Goal: Find specific page/section: Locate a particular part of the current website

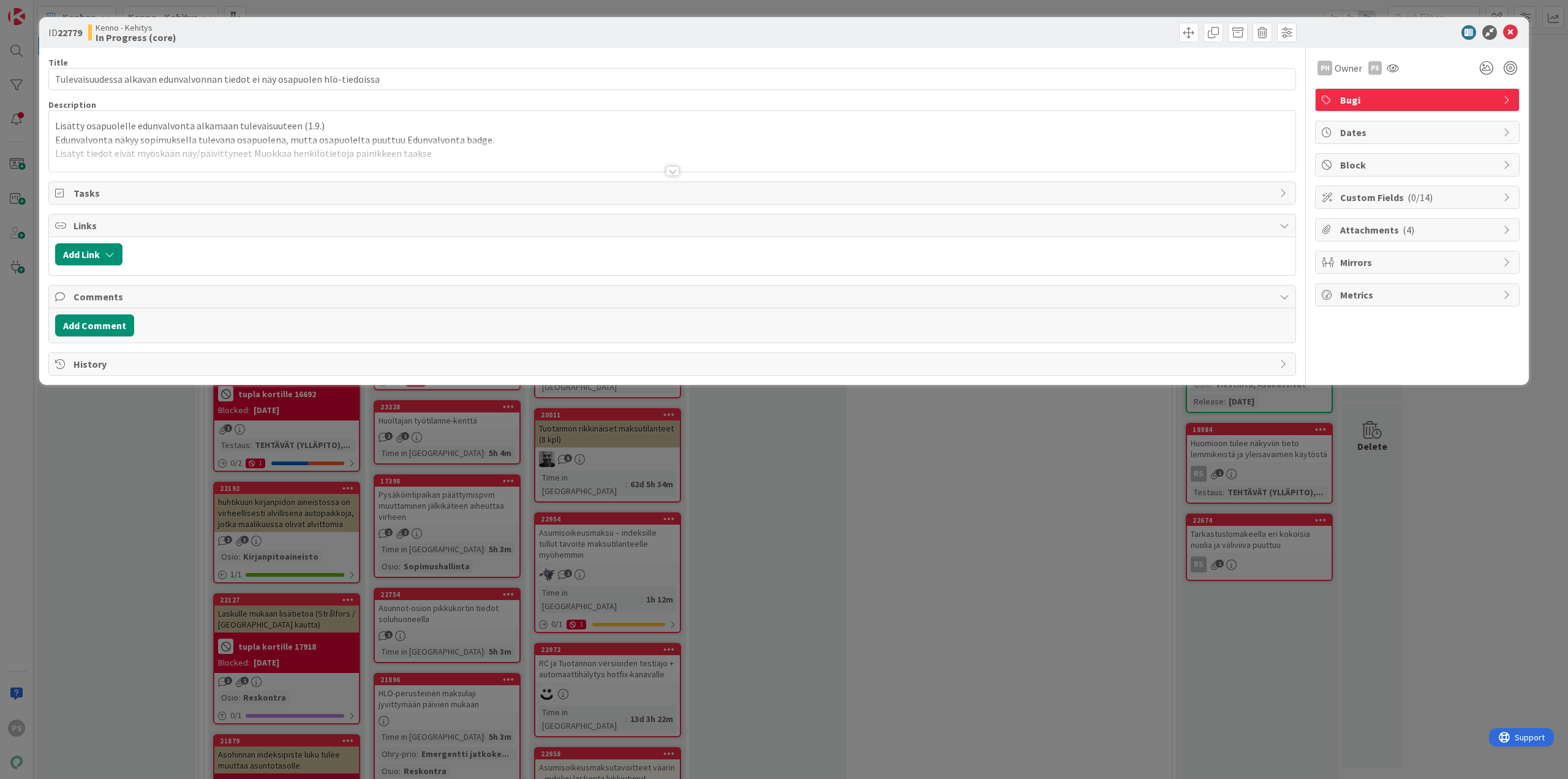
click at [670, 169] on div at bounding box center [672, 171] width 13 height 9
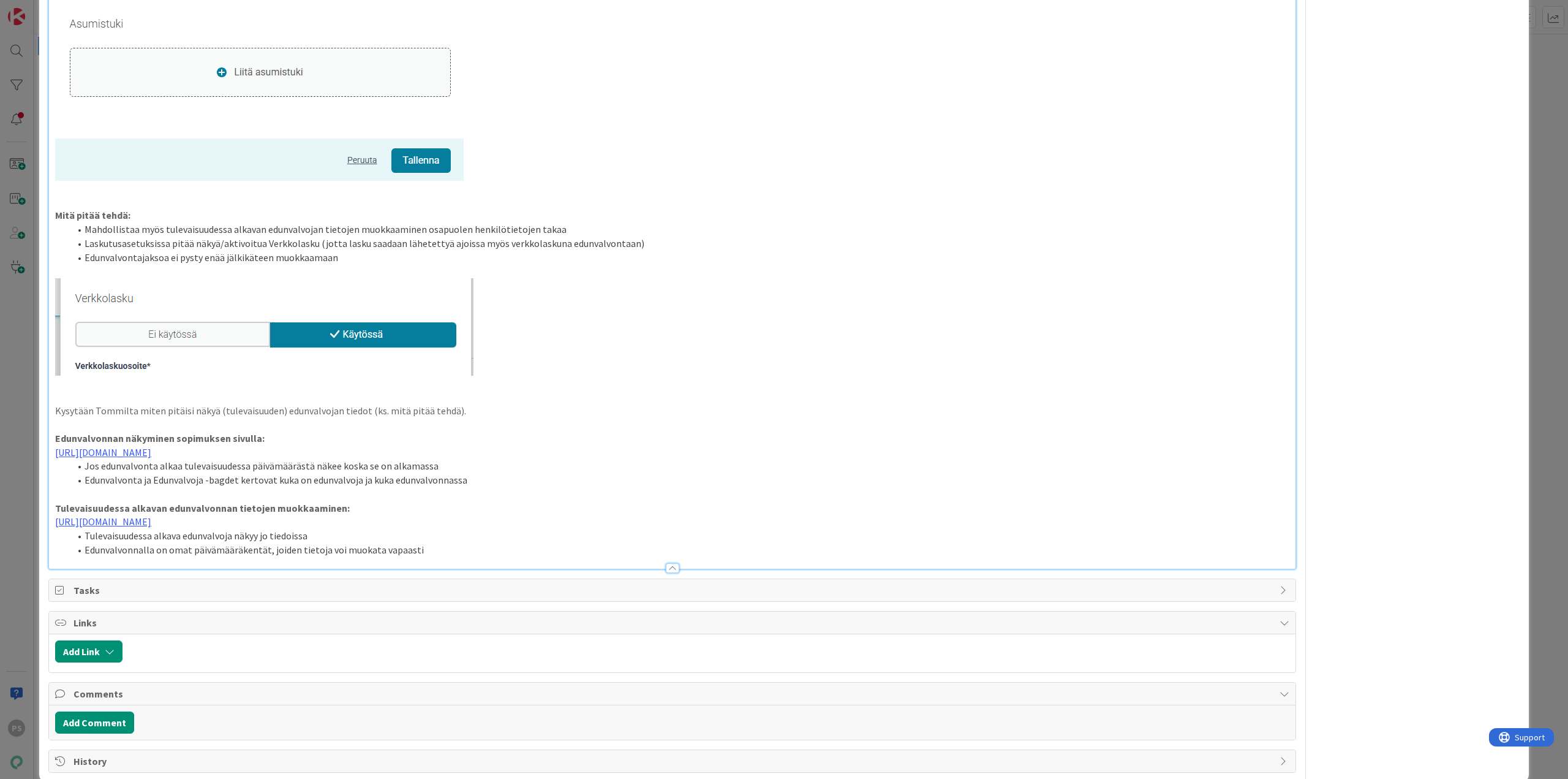
scroll to position [1307, 0]
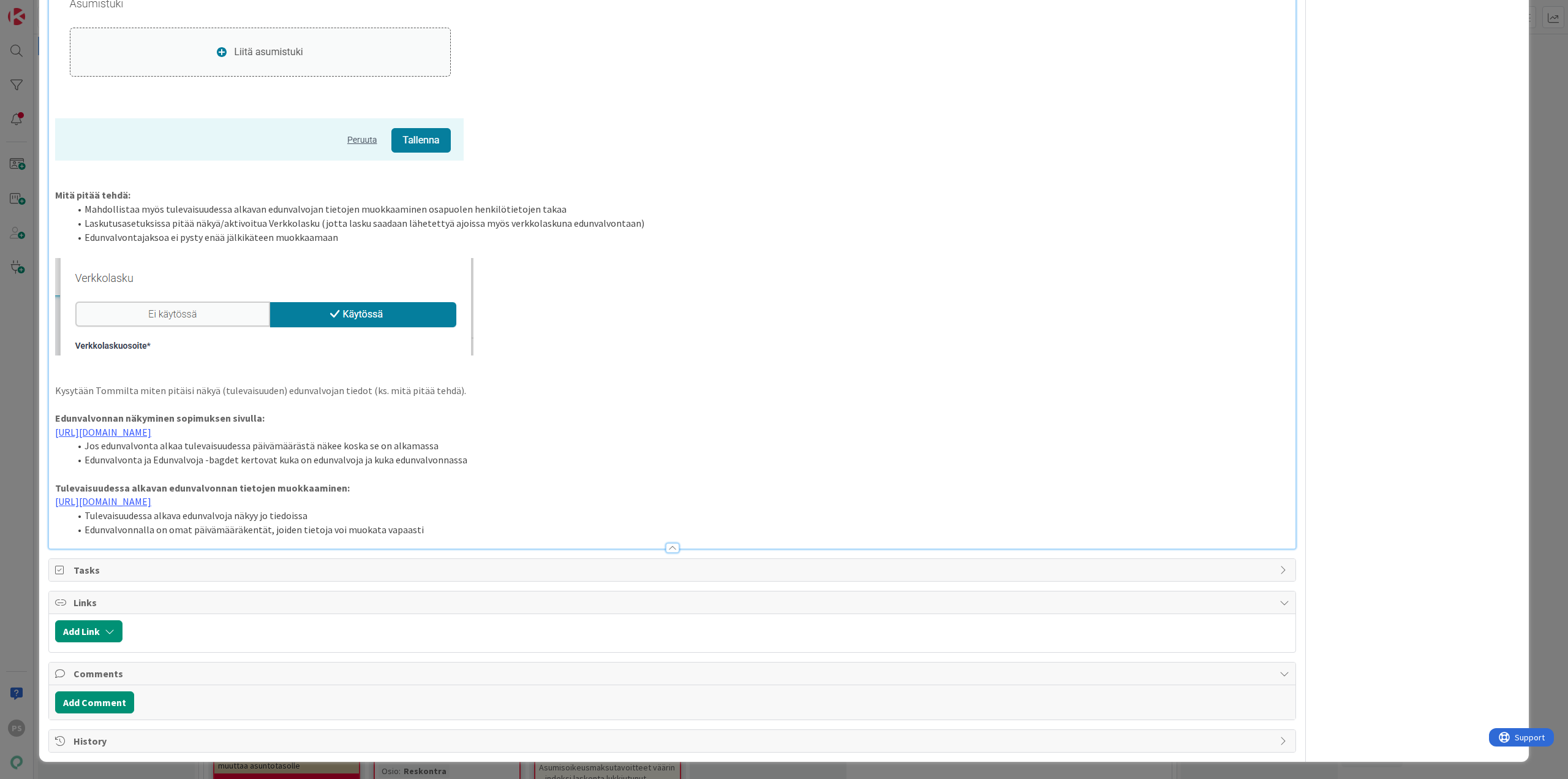
click at [668, 546] on div at bounding box center [672, 547] width 13 height 9
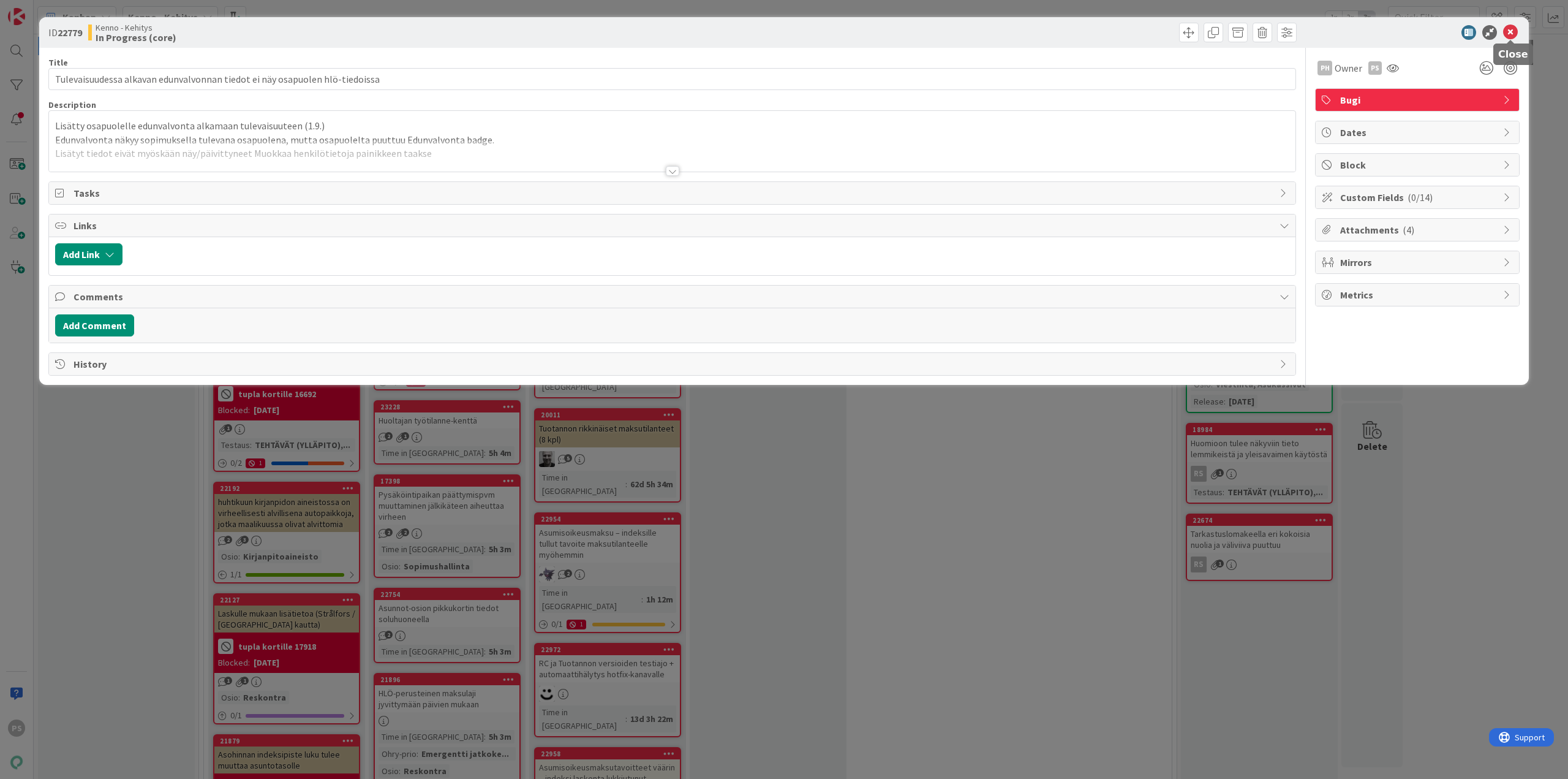
click at [1514, 30] on icon at bounding box center [1510, 32] width 15 height 15
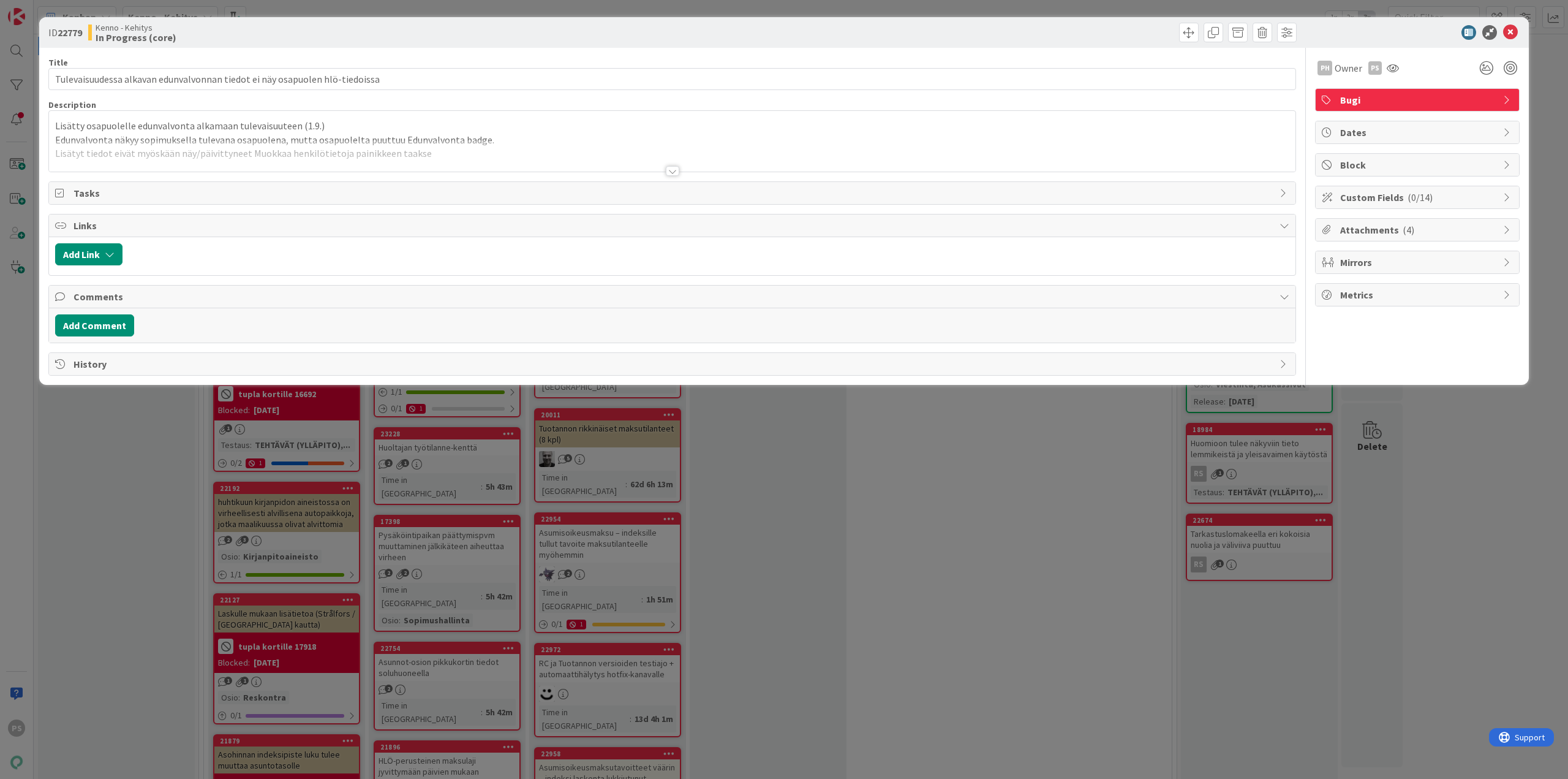
click at [675, 171] on div at bounding box center [672, 171] width 13 height 9
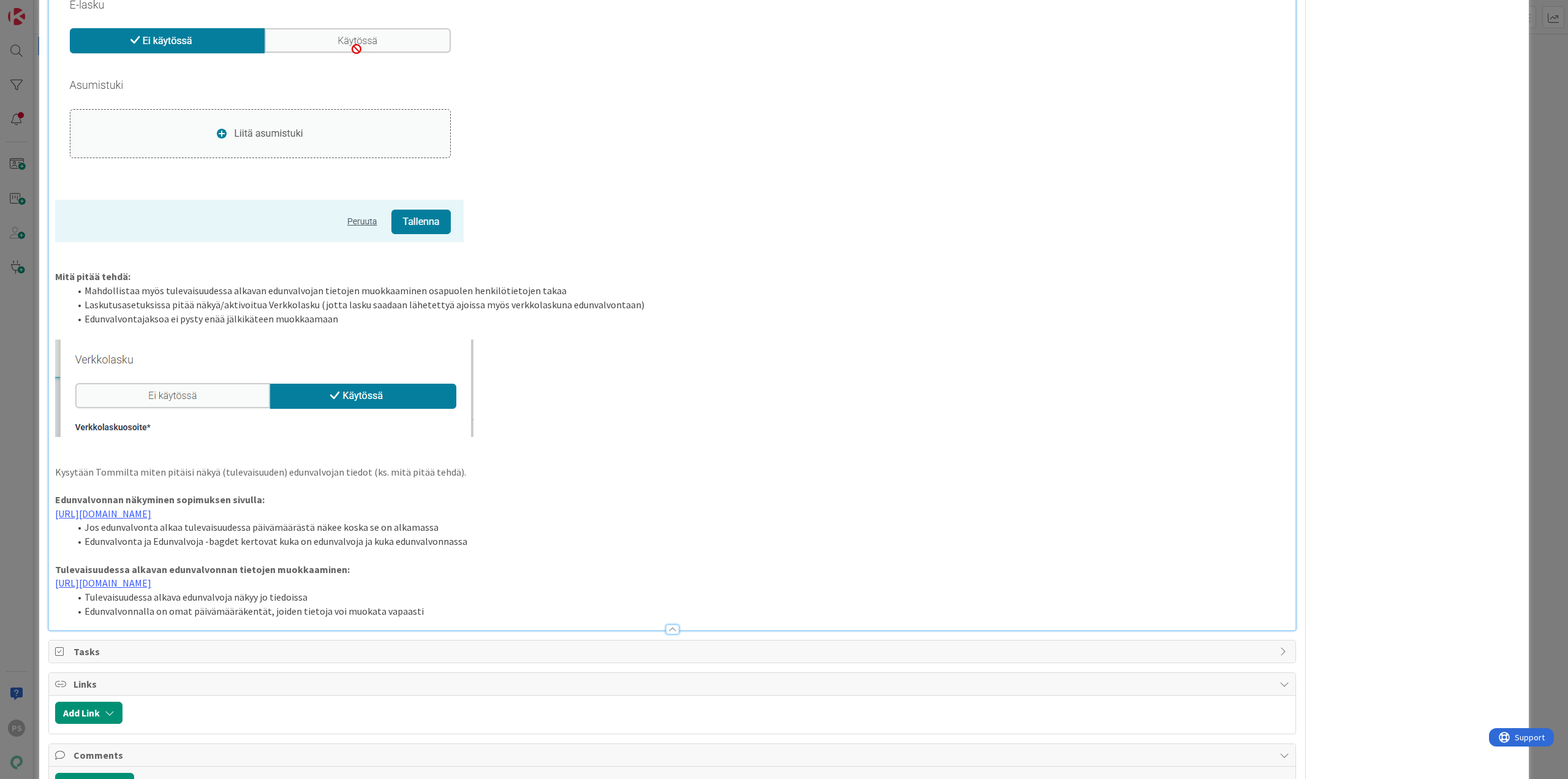
scroll to position [1287, 0]
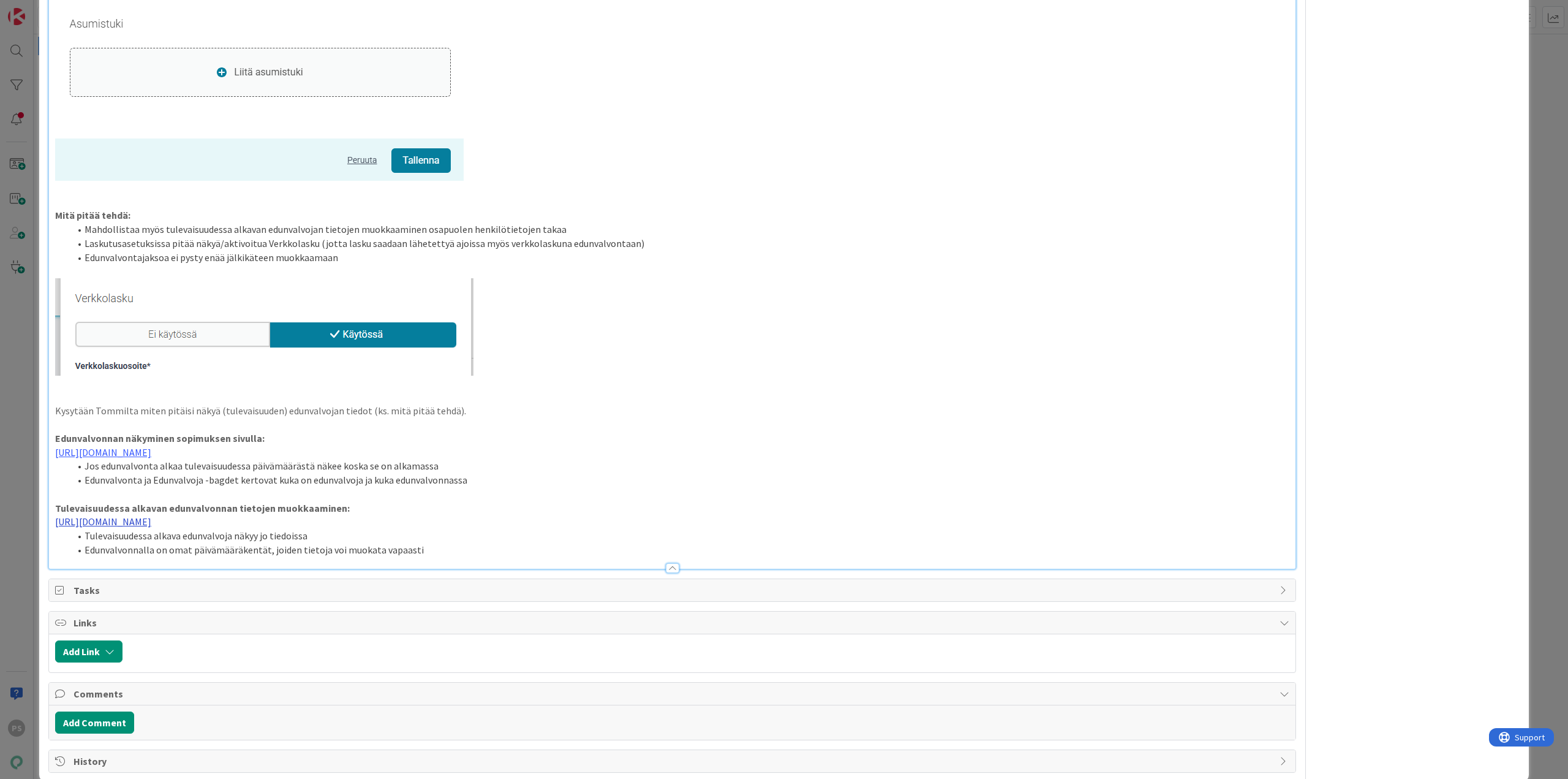
click at [151, 522] on link "https://www.figma.com/proto/0IJ8fGlasErUUd7odgirDN/Sopimushallinta?page-id=0%3A…" at bounding box center [104, 521] width 96 height 12
click at [550, 546] on link "https://www.figma.com/proto/0IJ8fGlasErUUd7odgirDN/Sopimushallinta?content-scal…" at bounding box center [536, 546] width 84 height 16
click at [670, 570] on div at bounding box center [672, 567] width 13 height 9
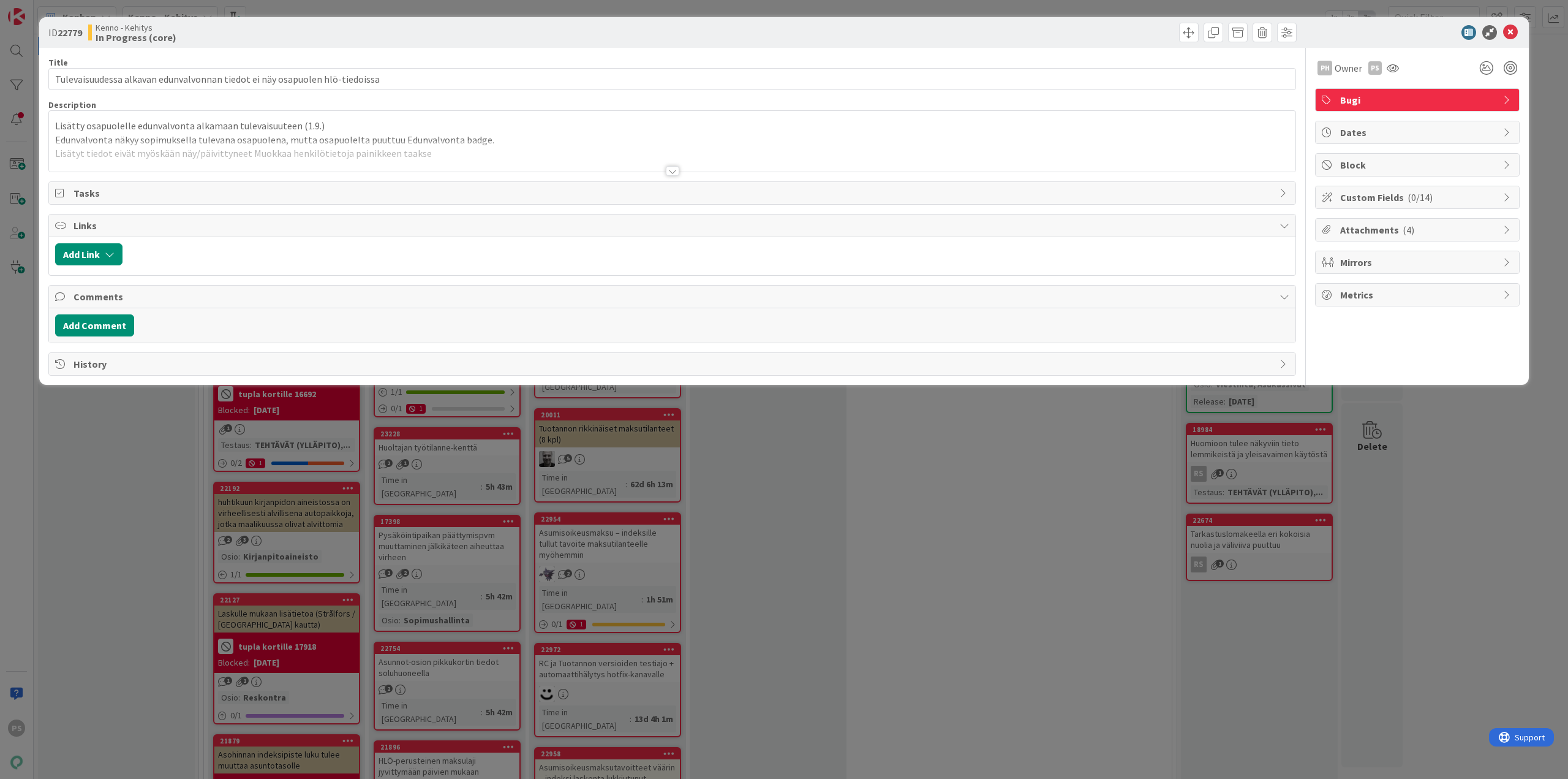
click at [672, 171] on div at bounding box center [672, 171] width 13 height 9
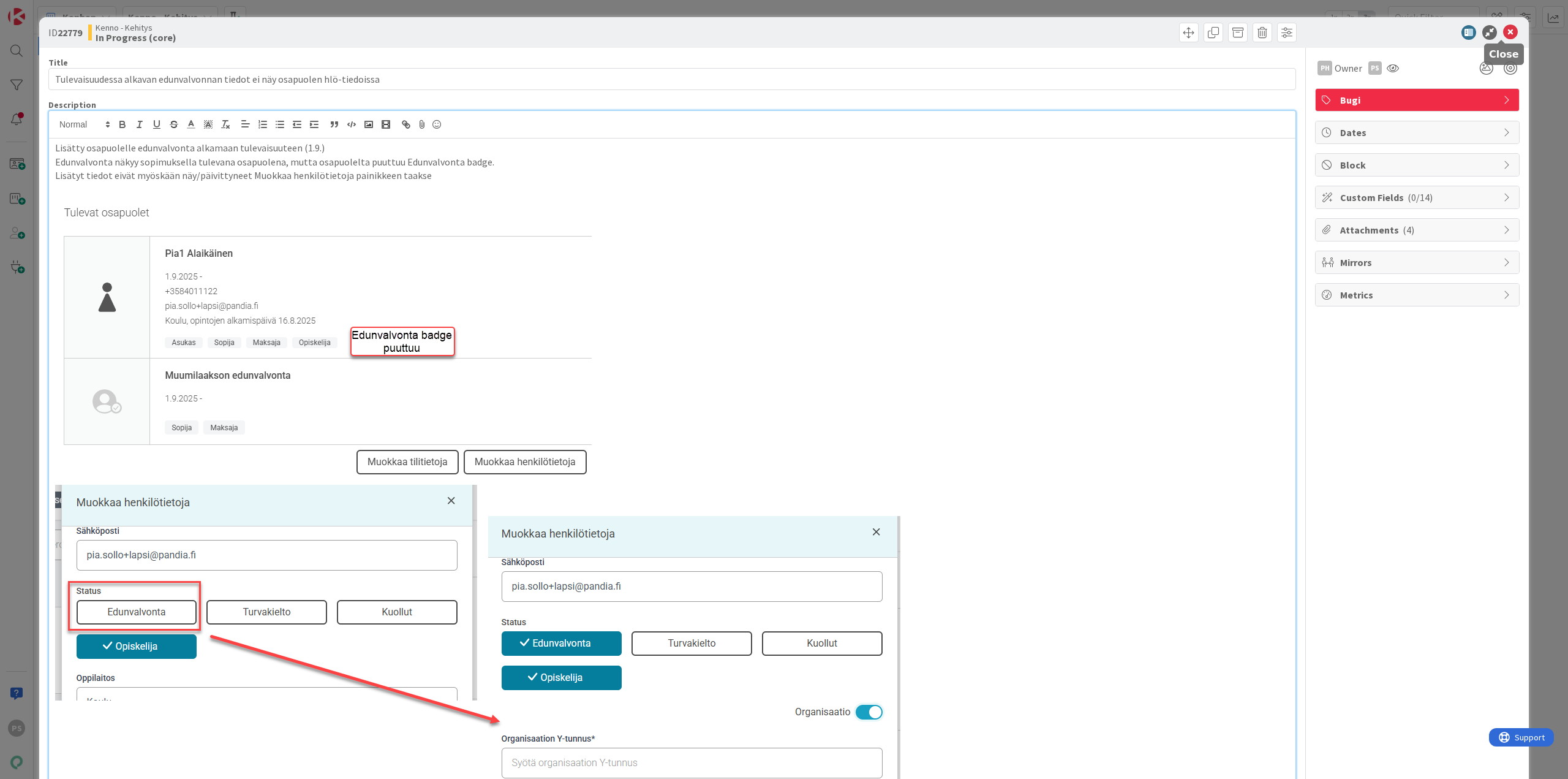
click at [1503, 34] on icon at bounding box center [1510, 32] width 15 height 15
